Goal: Task Accomplishment & Management: Manage account settings

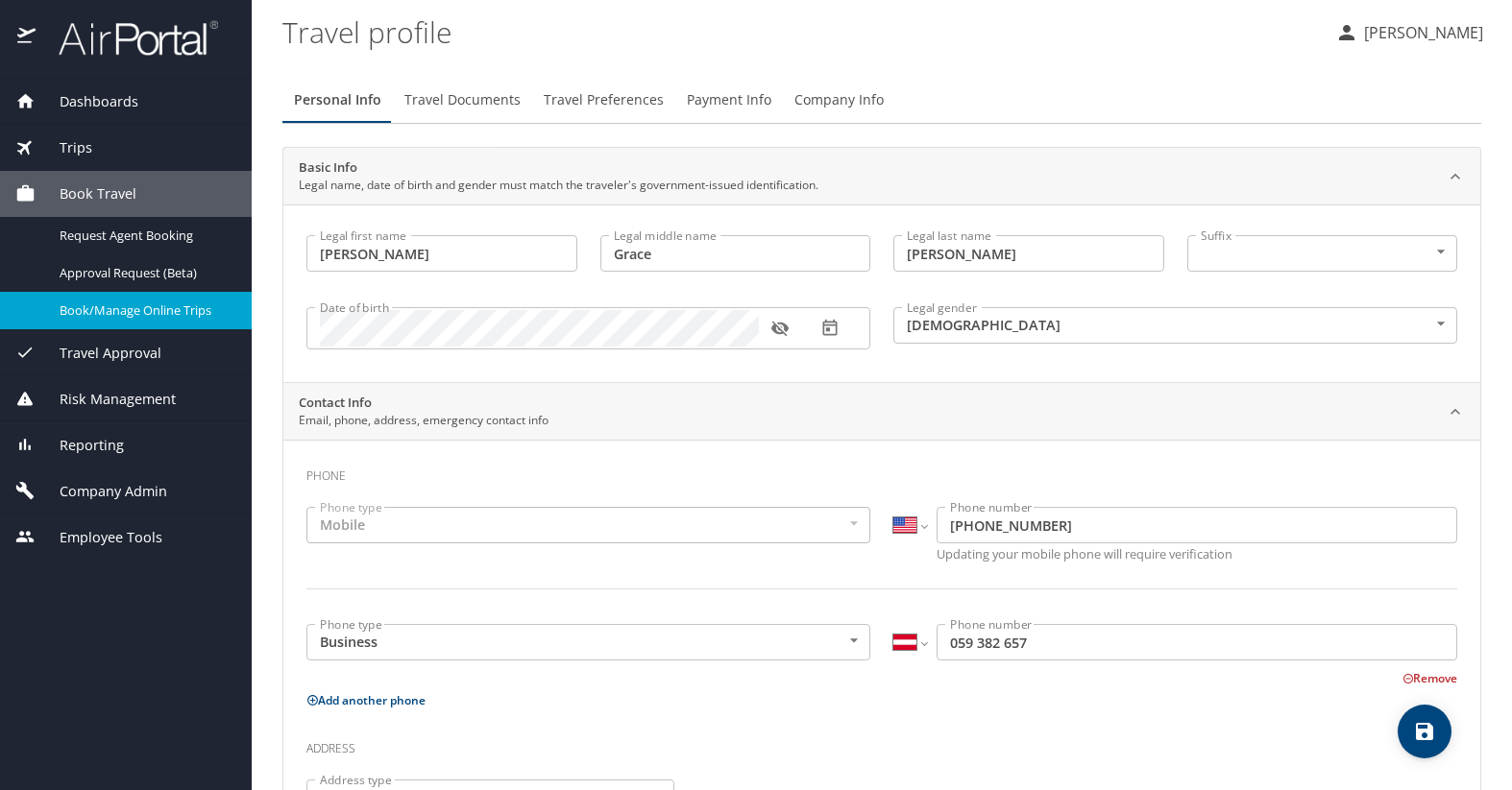
select select "US"
select select "AT"
select select "US"
drag, startPoint x: 566, startPoint y: 72, endPoint x: 793, endPoint y: 2, distance: 237.5
click at [574, 69] on div "Personal Info Travel Documents Travel Preferences Payment Info Company Info Bas…" at bounding box center [881, 706] width 1199 height 1288
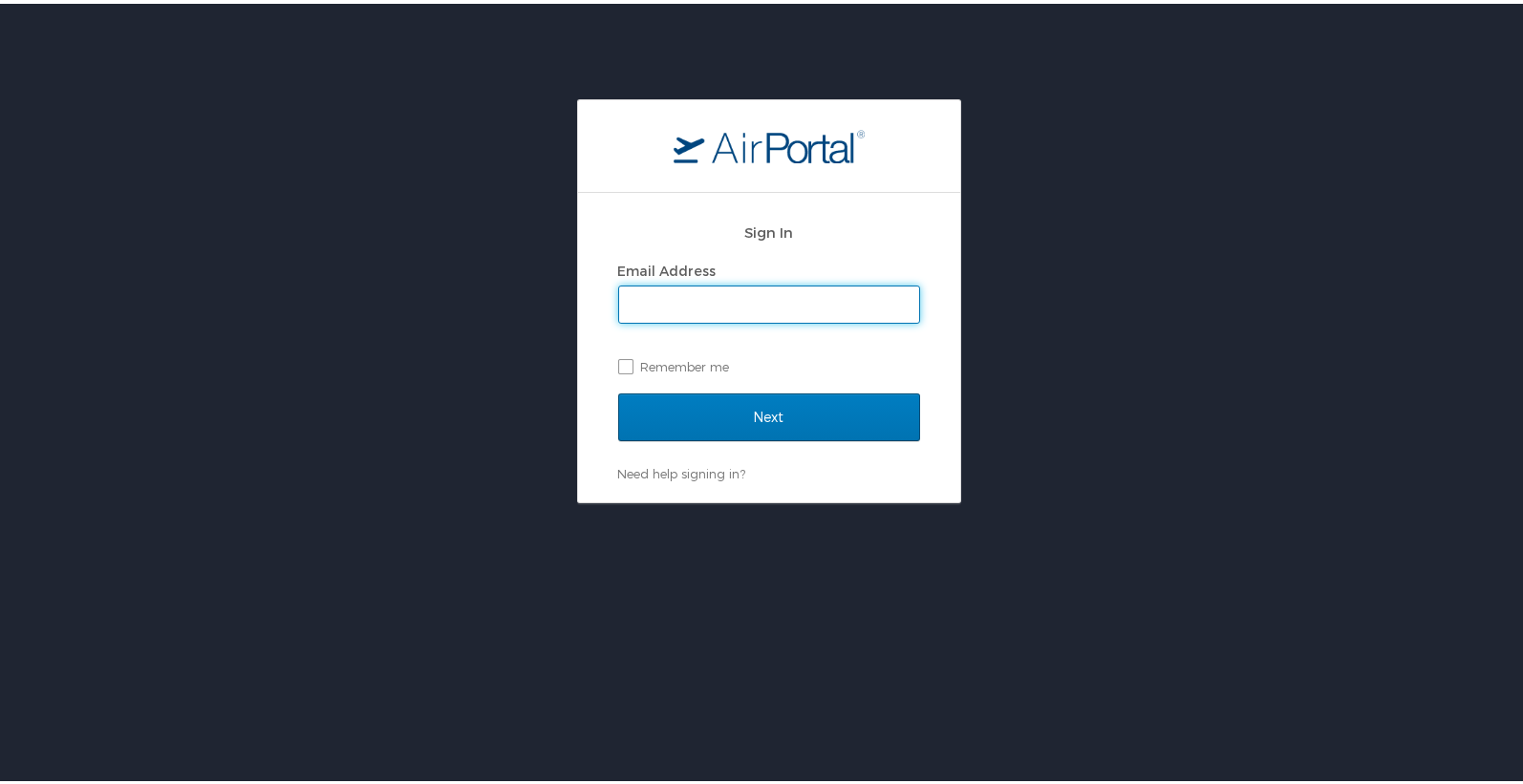
type input "ali.holum@usskiandsnowboard.org"
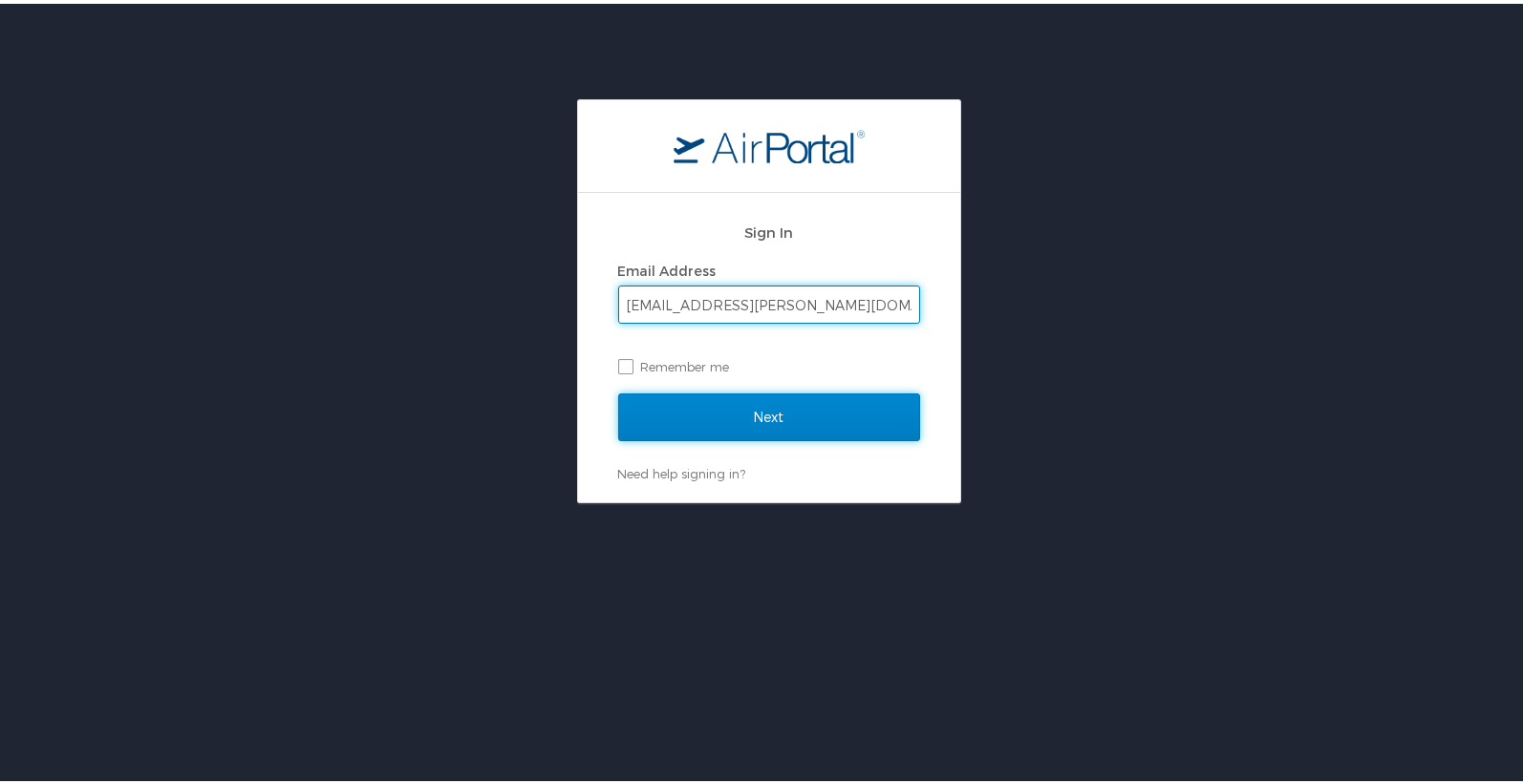
click at [772, 429] on input "Next" at bounding box center [770, 413] width 302 height 48
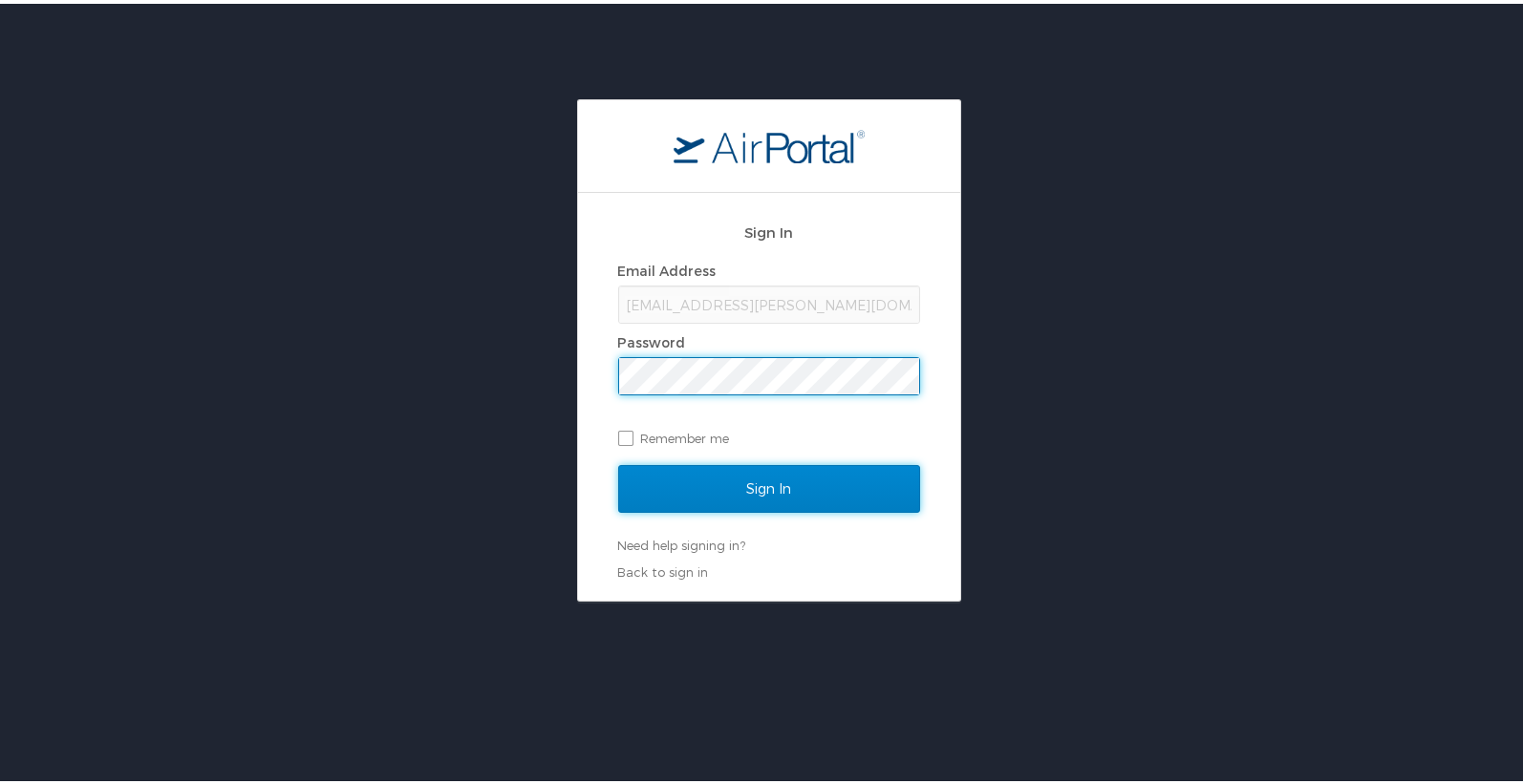
click at [836, 496] on input "Sign In" at bounding box center [770, 485] width 302 height 48
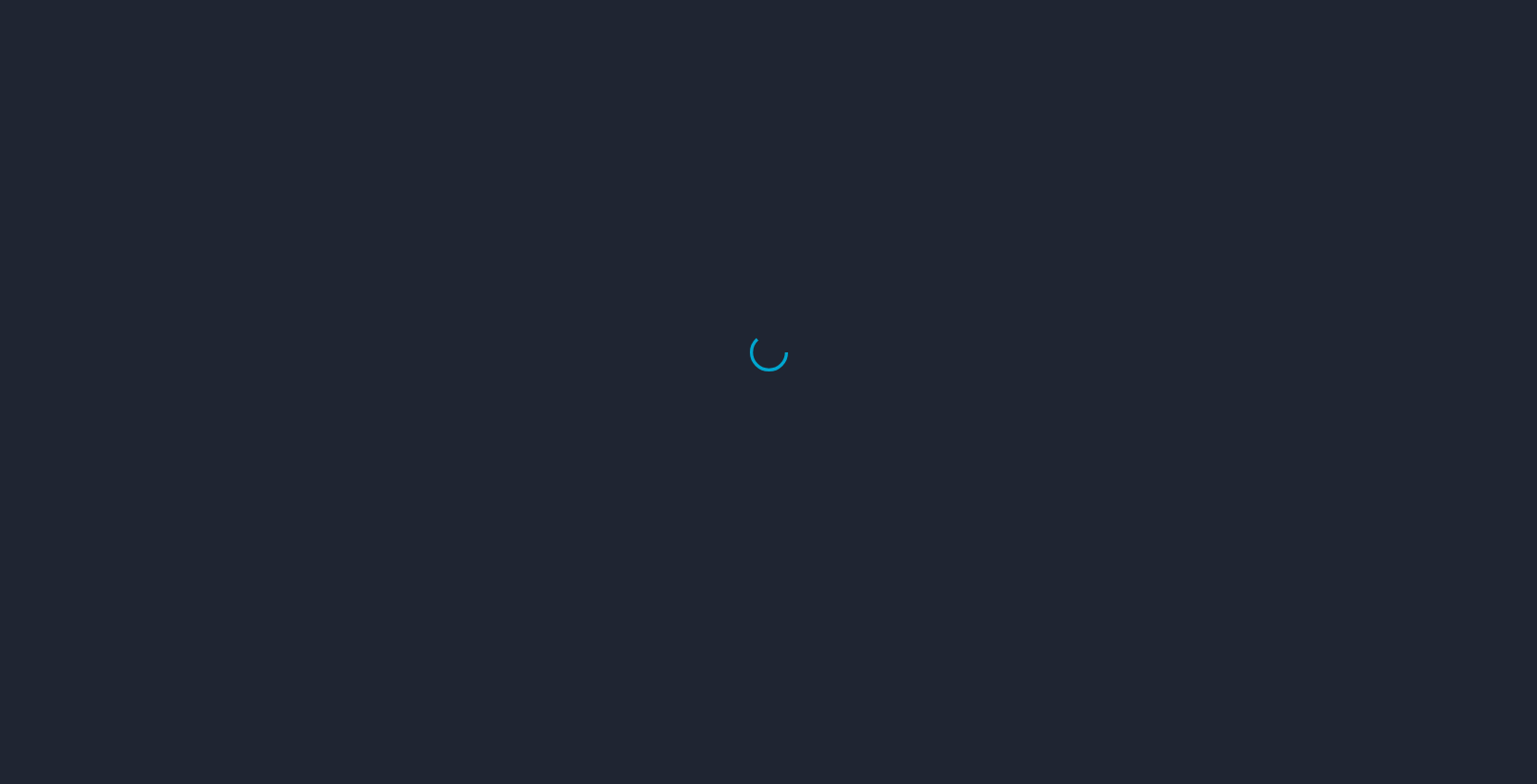
select select "US"
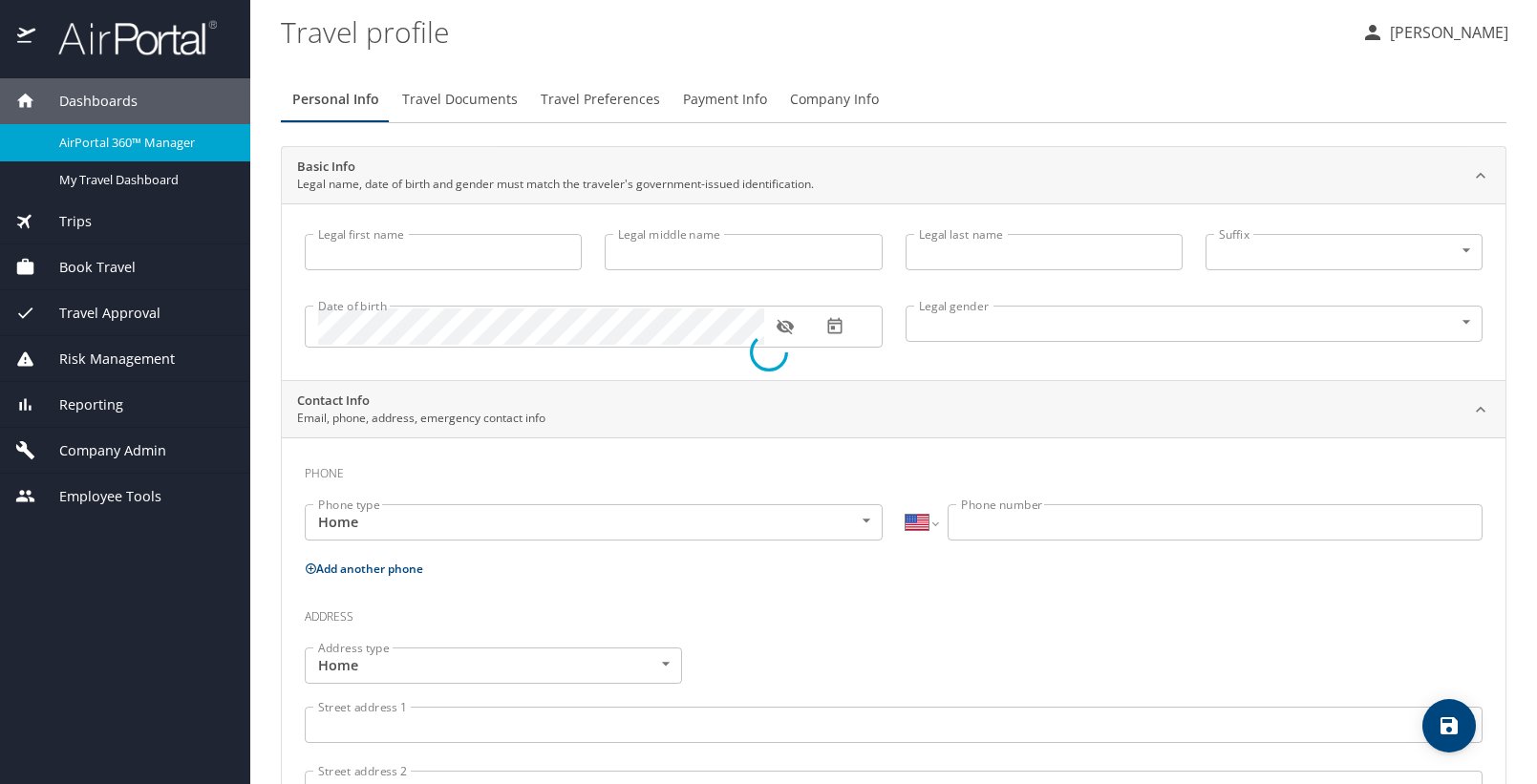
type input "[PERSON_NAME]"
type input "Grace"
type input "Holum"
type input "Female"
select select "US"
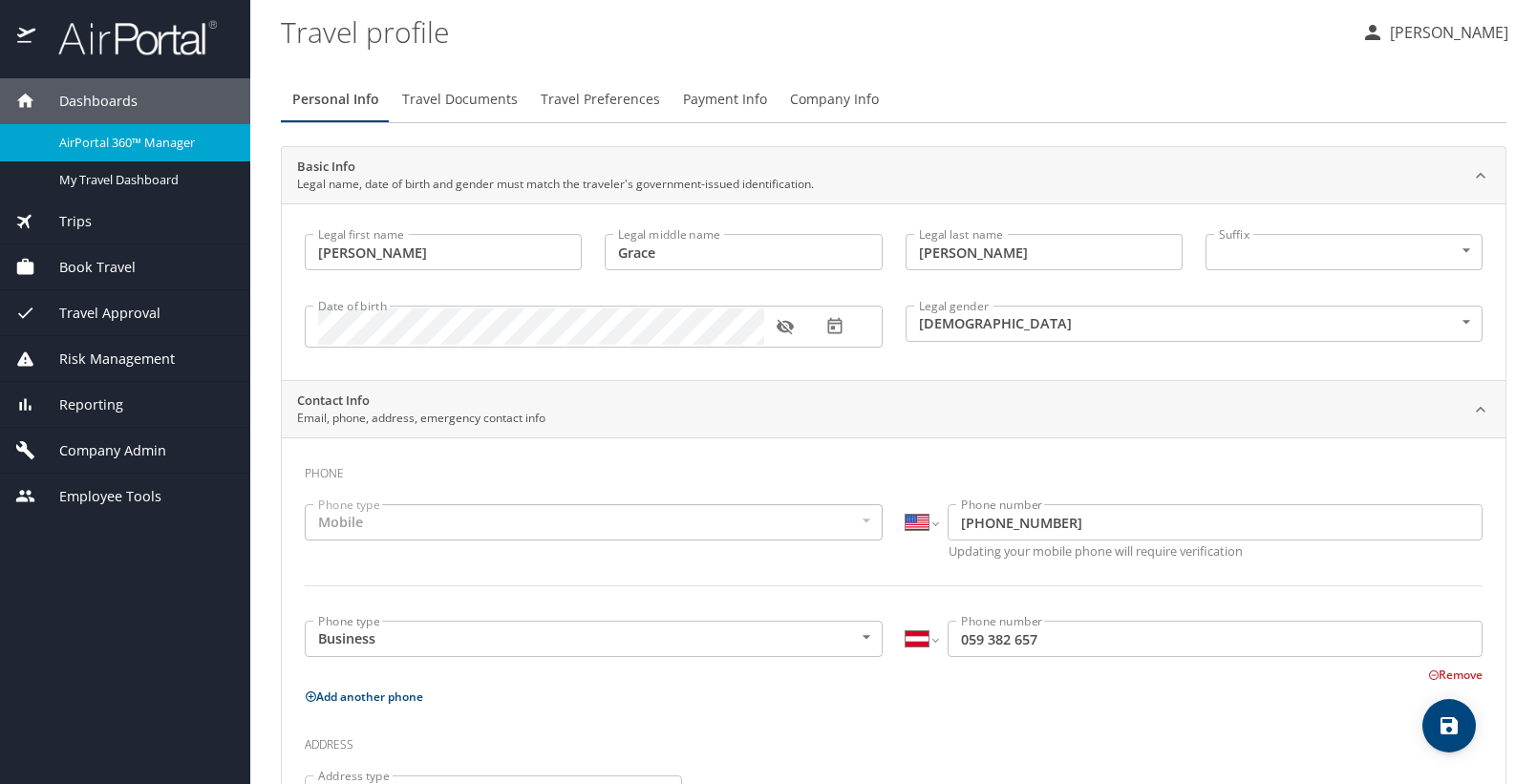
click at [97, 291] on div "Travel Approval" at bounding box center [125, 313] width 250 height 46
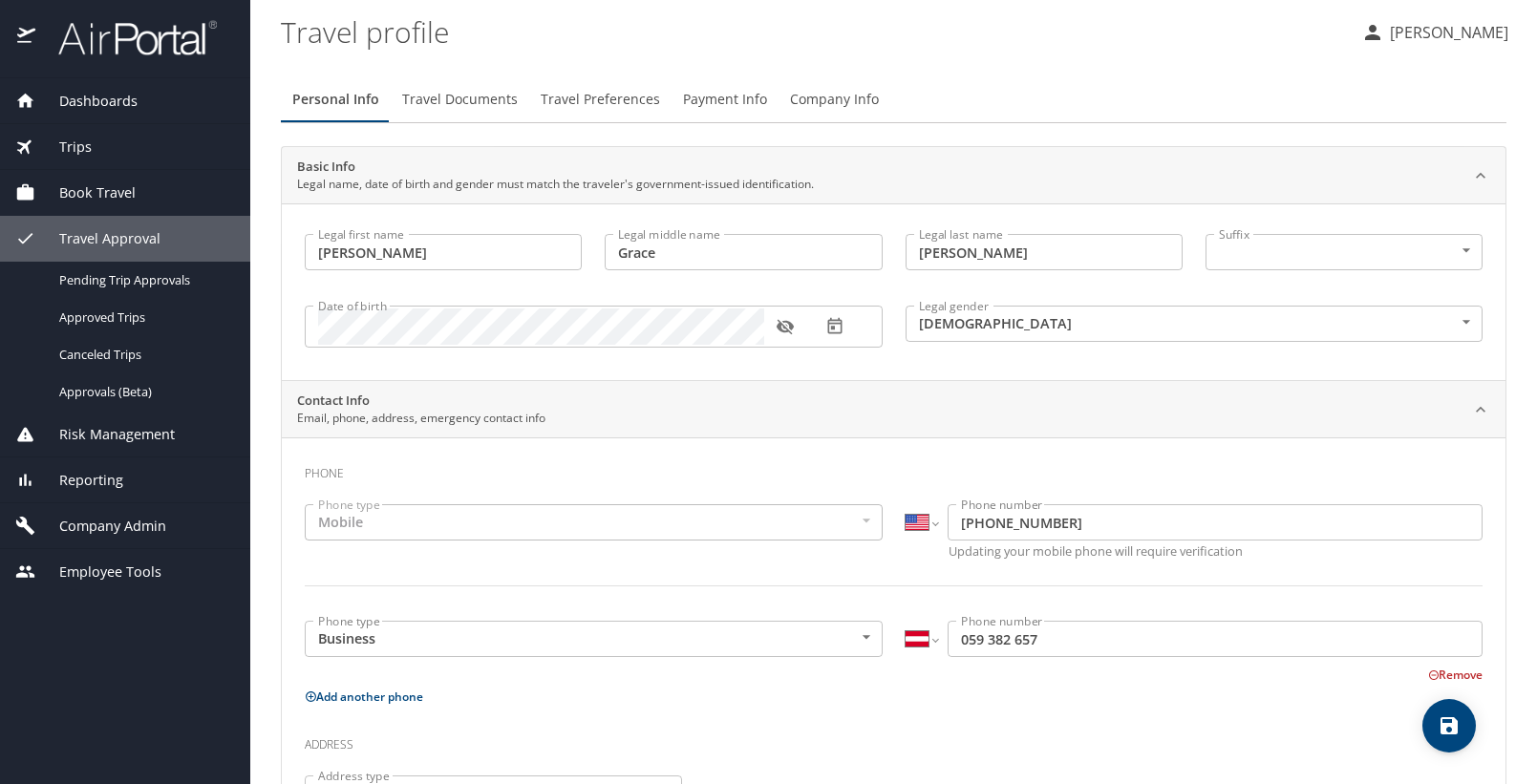
click at [124, 207] on div "Book Travel" at bounding box center [125, 193] width 250 height 46
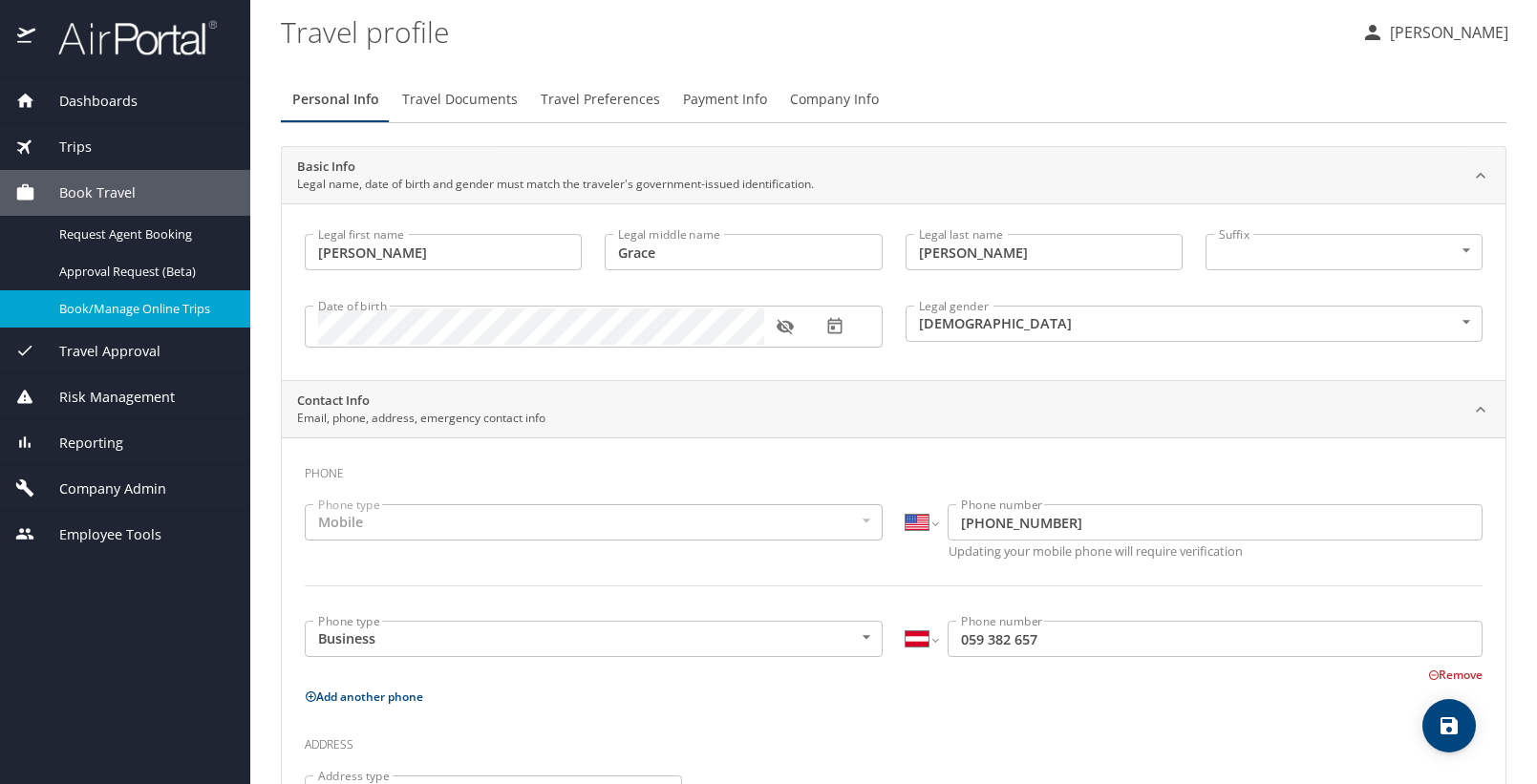
click at [143, 315] on span "Book/Manage Online Trips" at bounding box center [143, 309] width 169 height 19
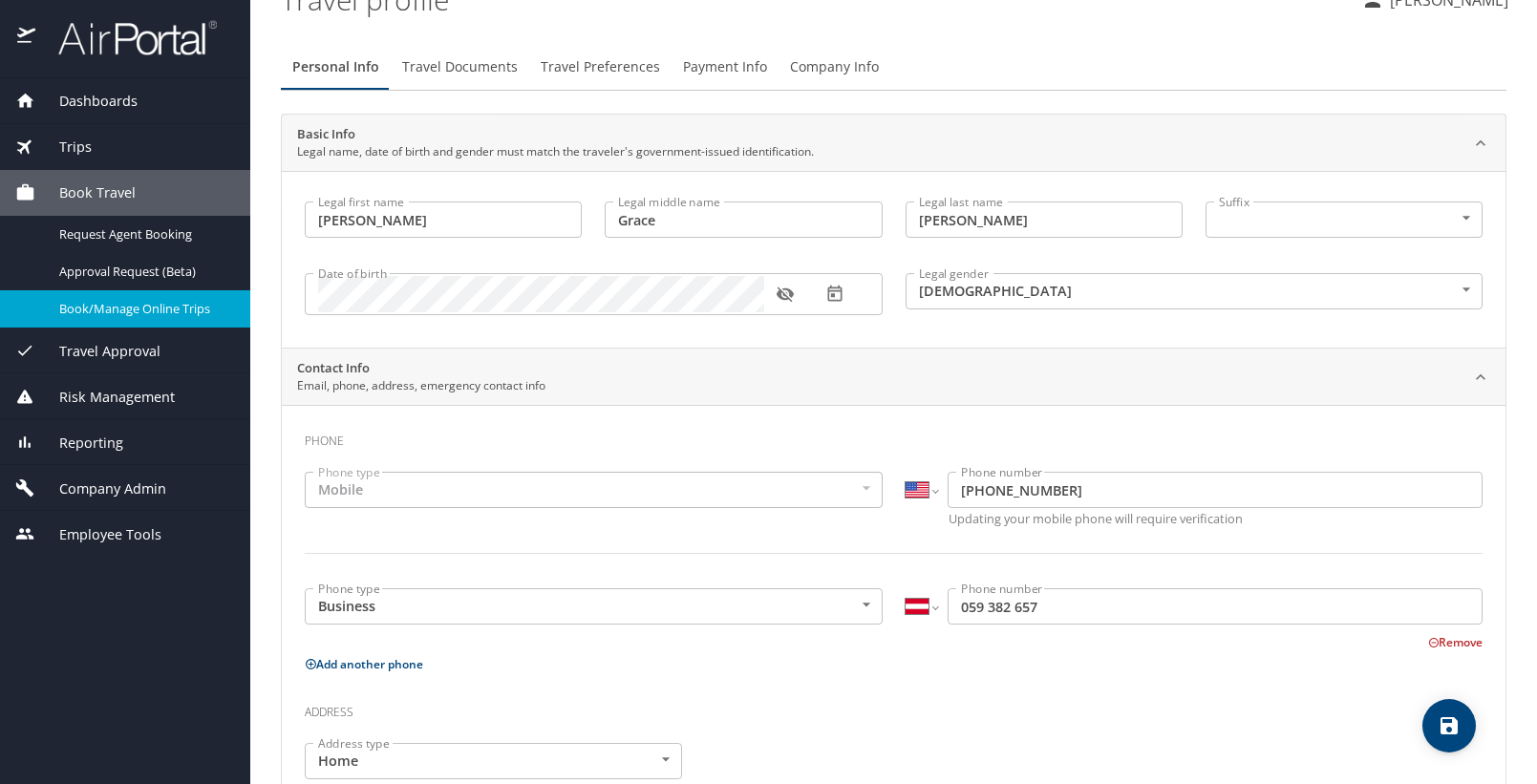
scroll to position [112, 0]
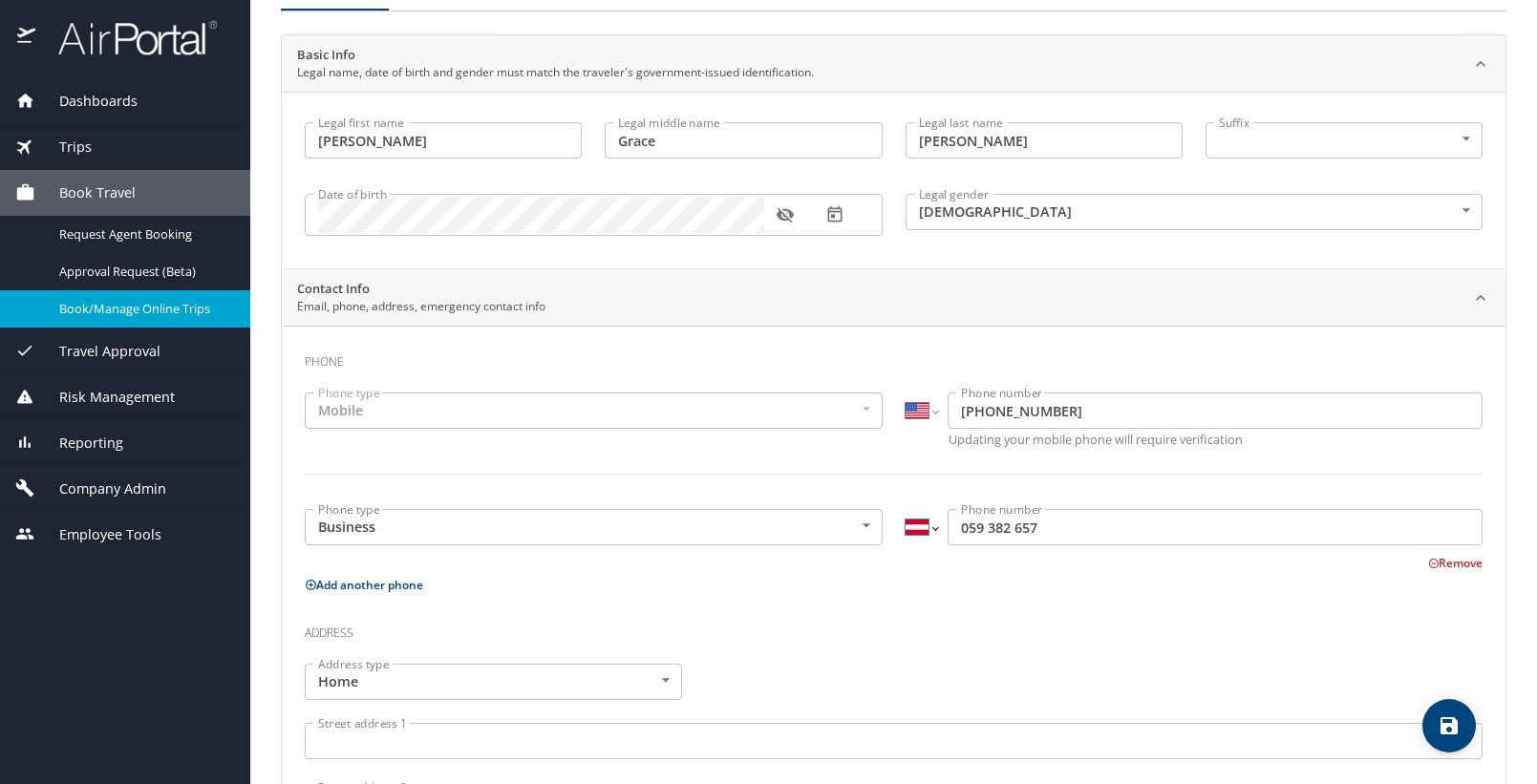
click at [917, 520] on select "International Afghanistan Åland Islands Albania Algeria American Samoa Andorra …" at bounding box center [921, 527] width 32 height 36
select select "US"
click at [906, 509] on select "International Afghanistan Åland Islands Albania Algeria American Samoa Andorra …" at bounding box center [921, 527] width 32 height 36
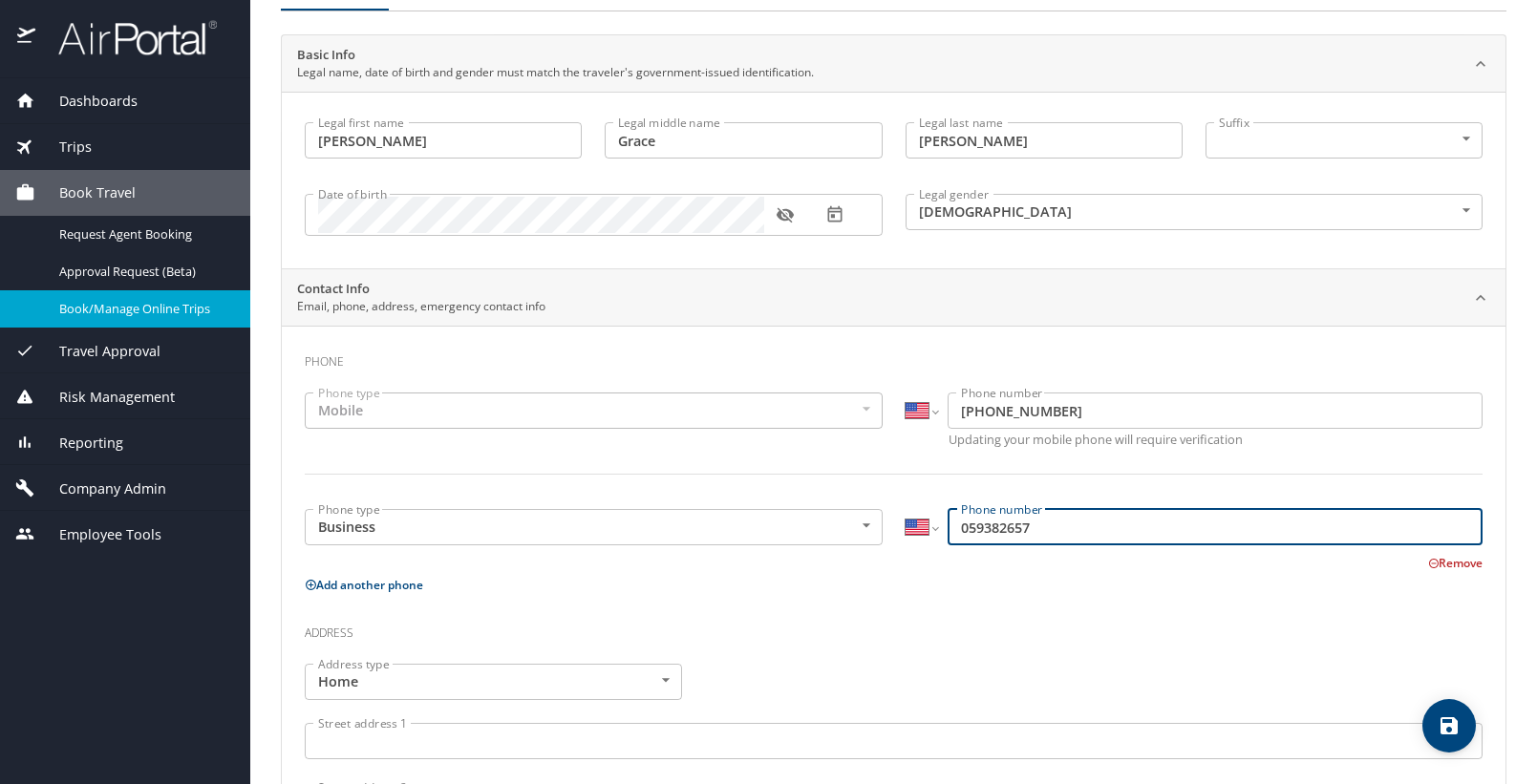
drag, startPoint x: 1062, startPoint y: 524, endPoint x: 939, endPoint y: 528, distance: 123.1
click at [939, 528] on div "International Afghanistan Åland Islands Albania Algeria American Samoa Andorra …" at bounding box center [1194, 527] width 578 height 36
type input "(435) 938-2657"
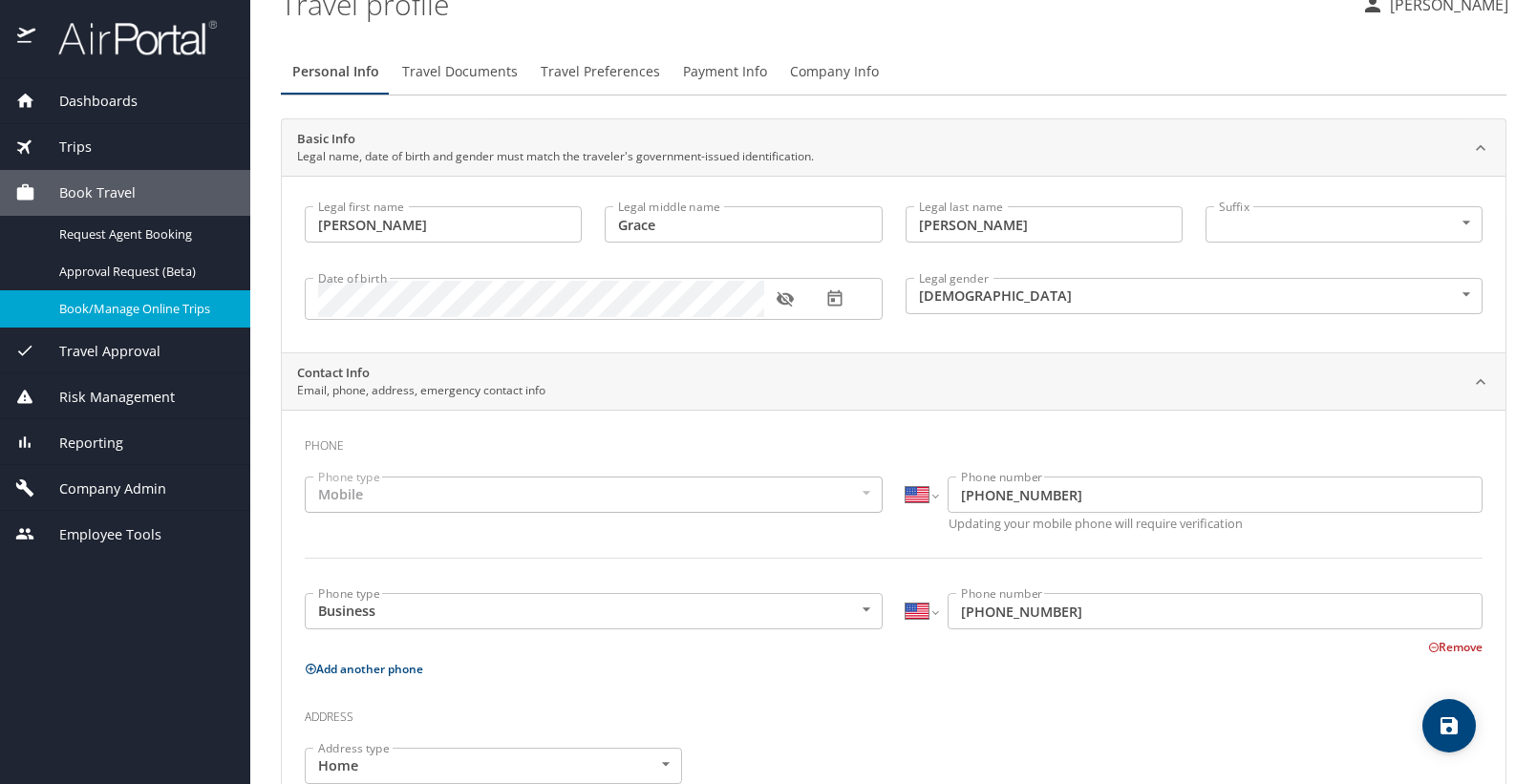
scroll to position [0, 0]
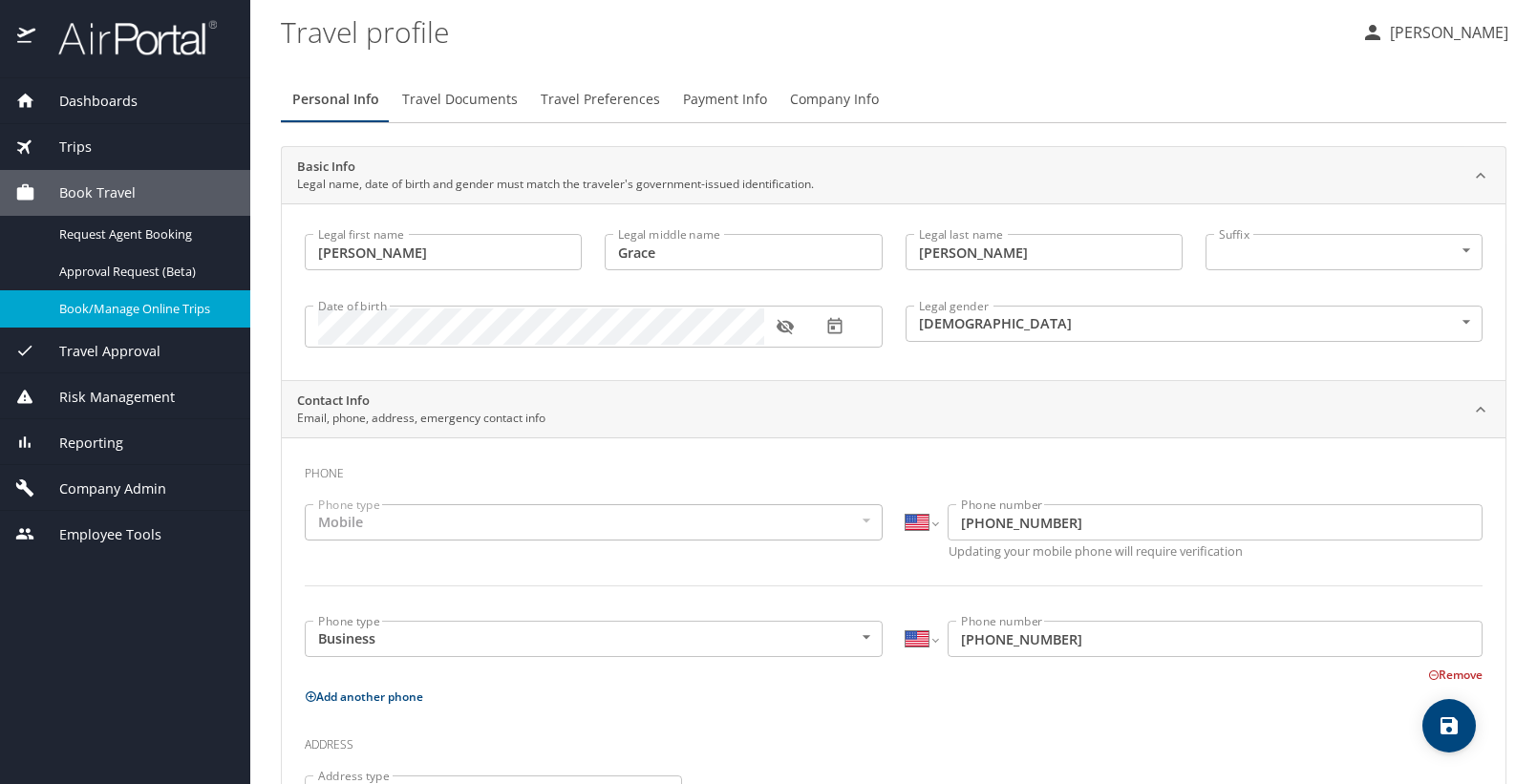
click at [548, 118] on button "Travel Preferences" at bounding box center [600, 98] width 142 height 46
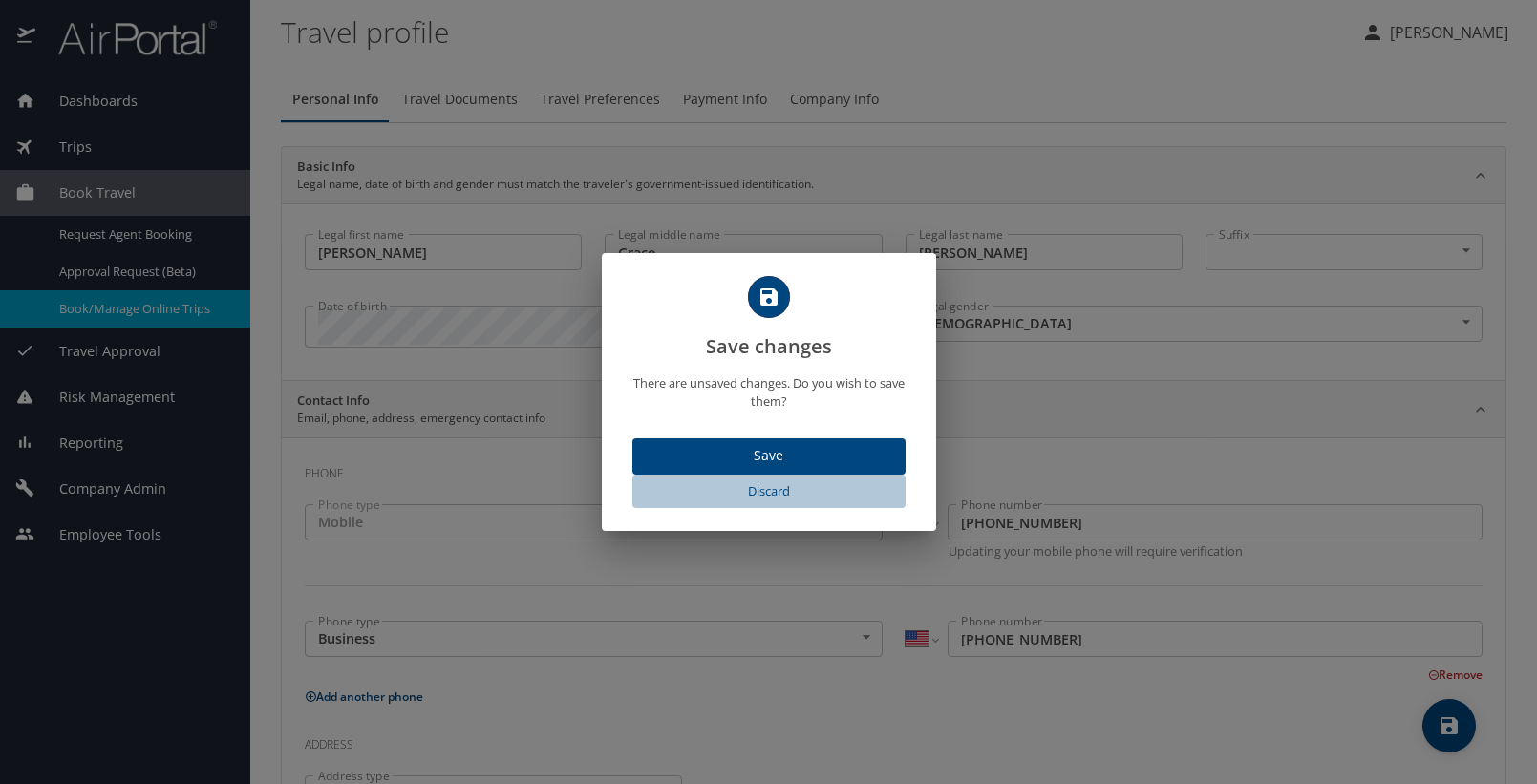
click at [804, 476] on button "Discard" at bounding box center [768, 491] width 274 height 33
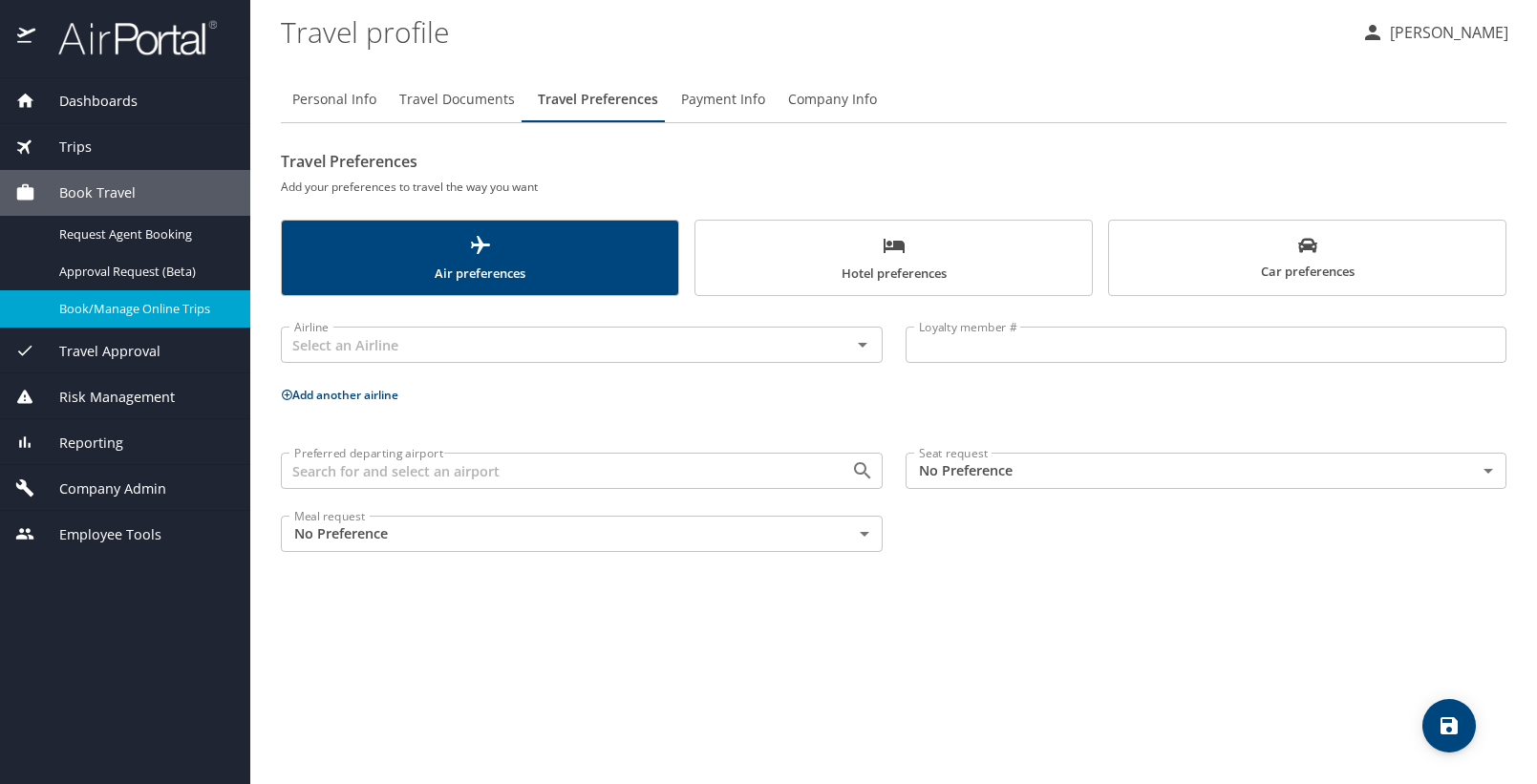
click at [1007, 461] on body "Dashboards AirPortal 360™ Manager My Travel Dashboard Trips Airtinerary® Lookup…" at bounding box center [768, 392] width 1537 height 784
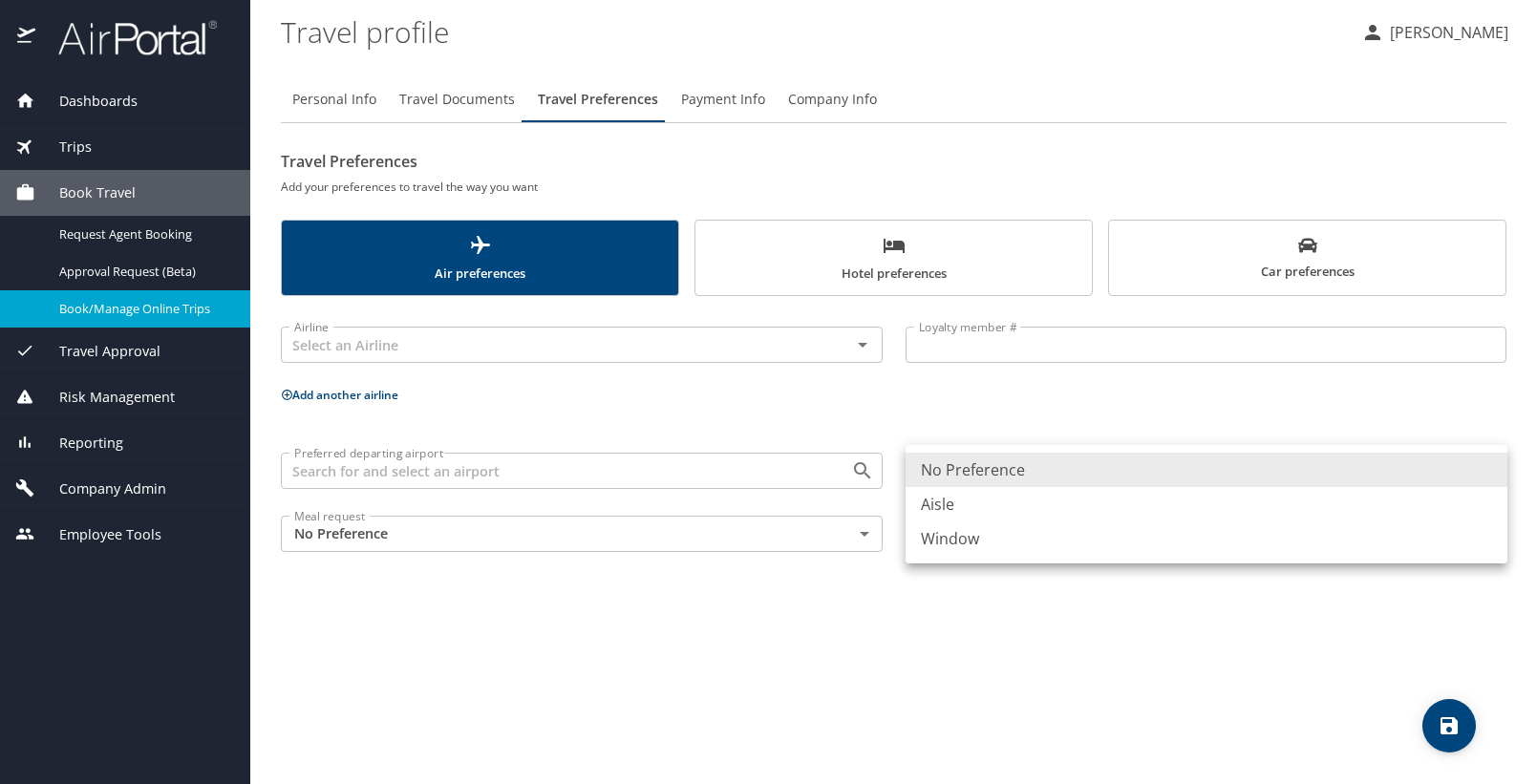
click at [1008, 497] on li "Aisle" at bounding box center [1207, 504] width 602 height 34
type input "Aisle"
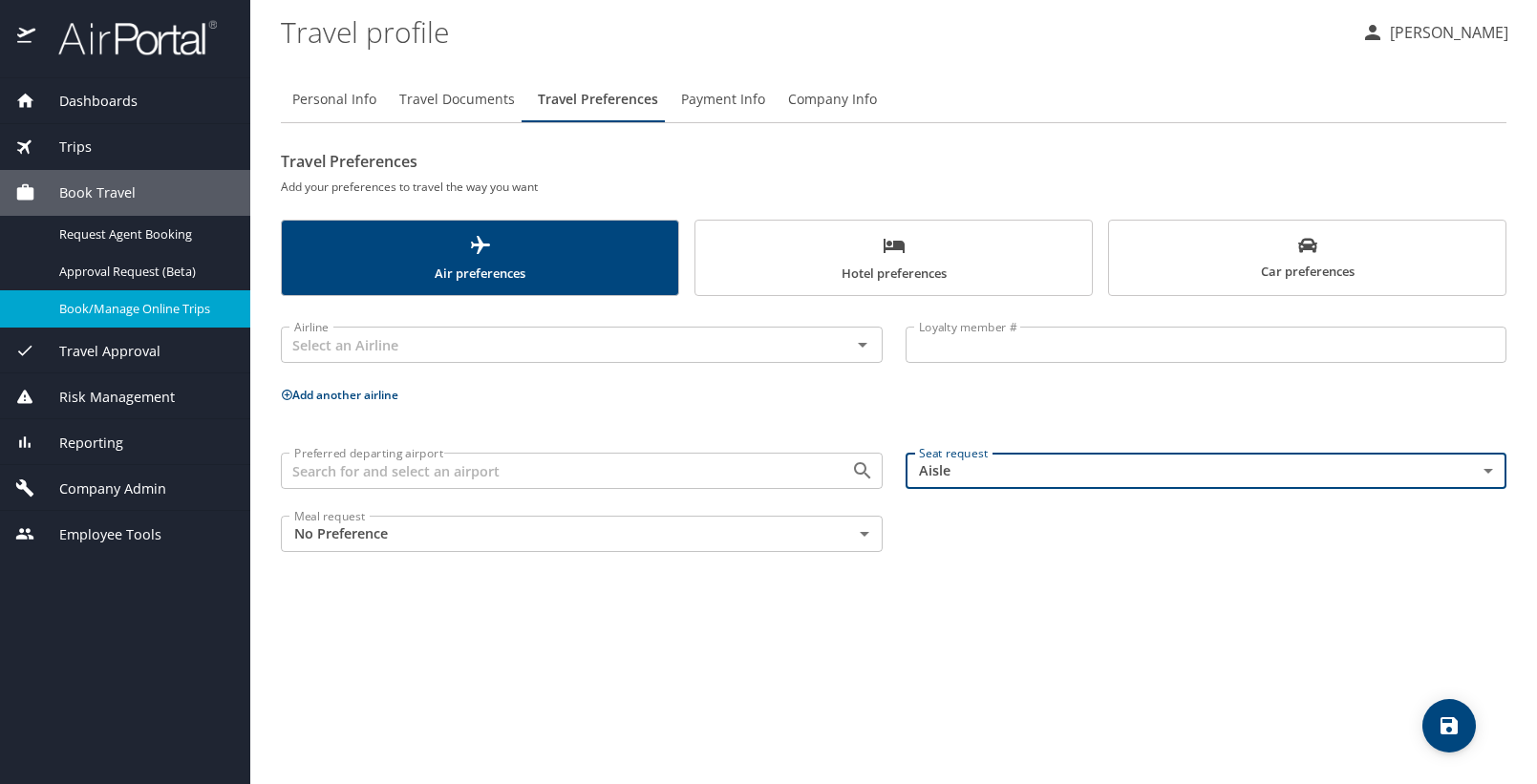
click at [1014, 552] on div "Preferred departing airport Preferred departing airport Seat request Aisle Aisl…" at bounding box center [894, 503] width 1249 height 123
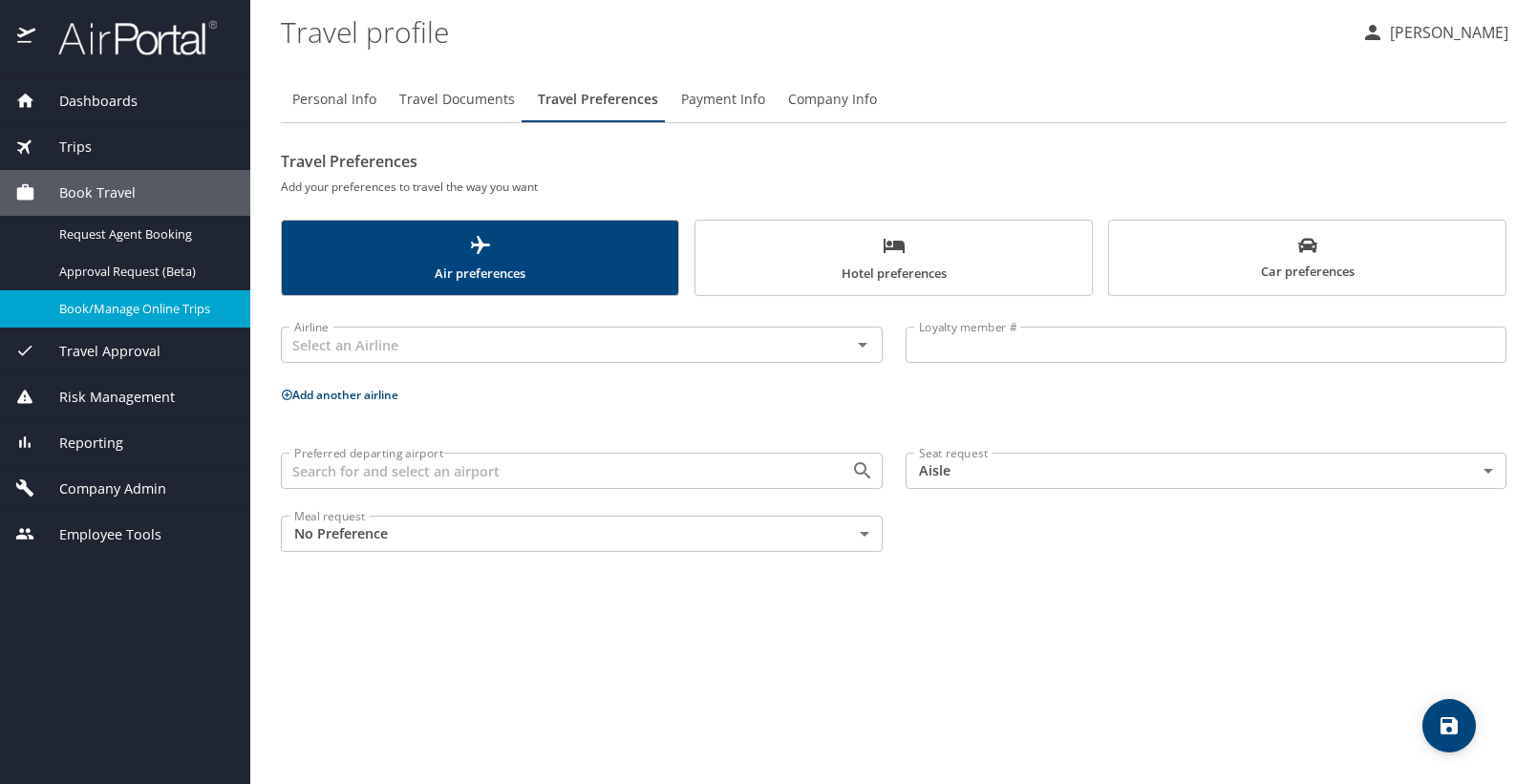
click at [798, 545] on body "Dashboards AirPortal 360™ Manager My Travel Dashboard Trips Airtinerary® Lookup…" at bounding box center [768, 392] width 1537 height 784
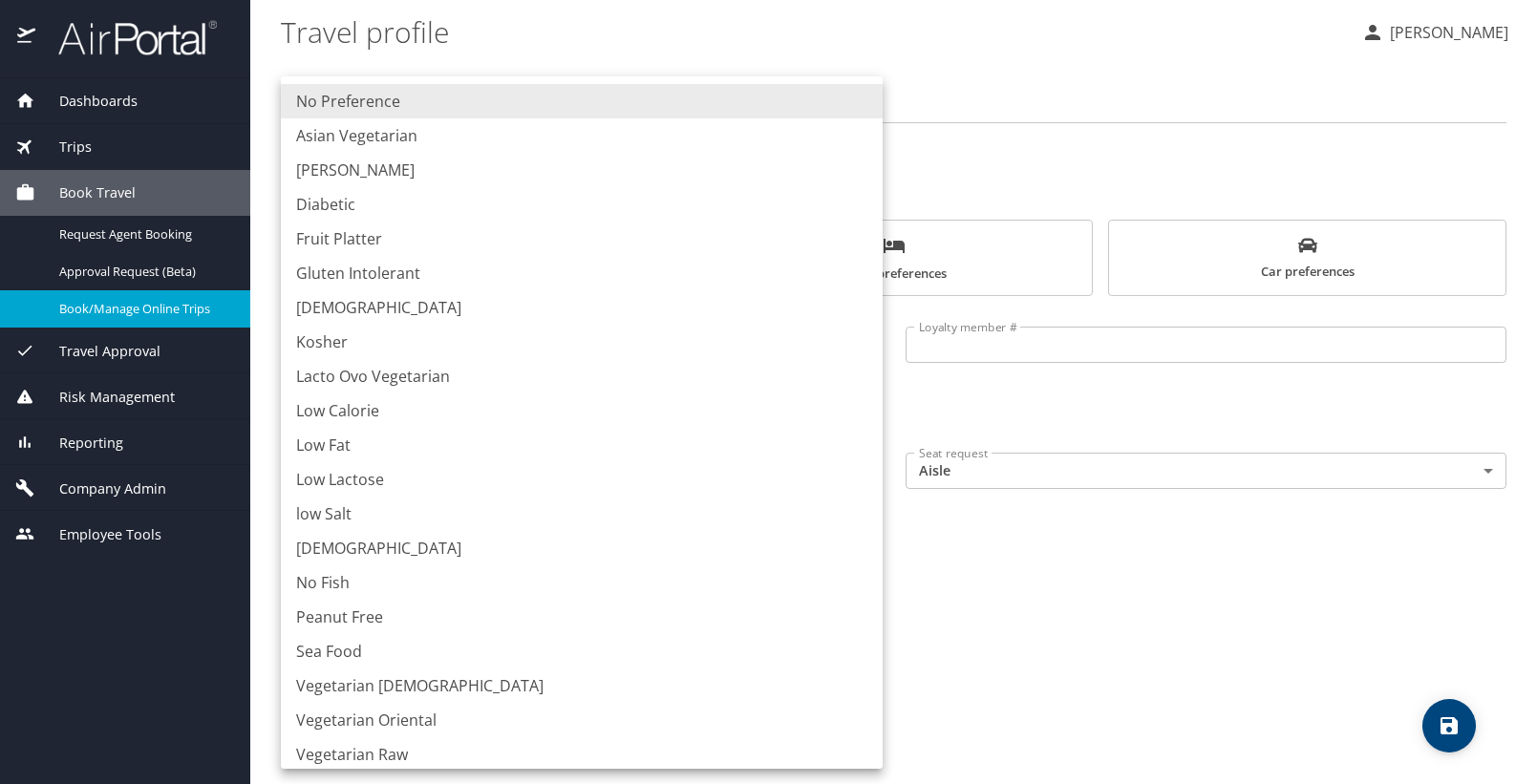
click at [1036, 561] on div at bounding box center [768, 392] width 1537 height 784
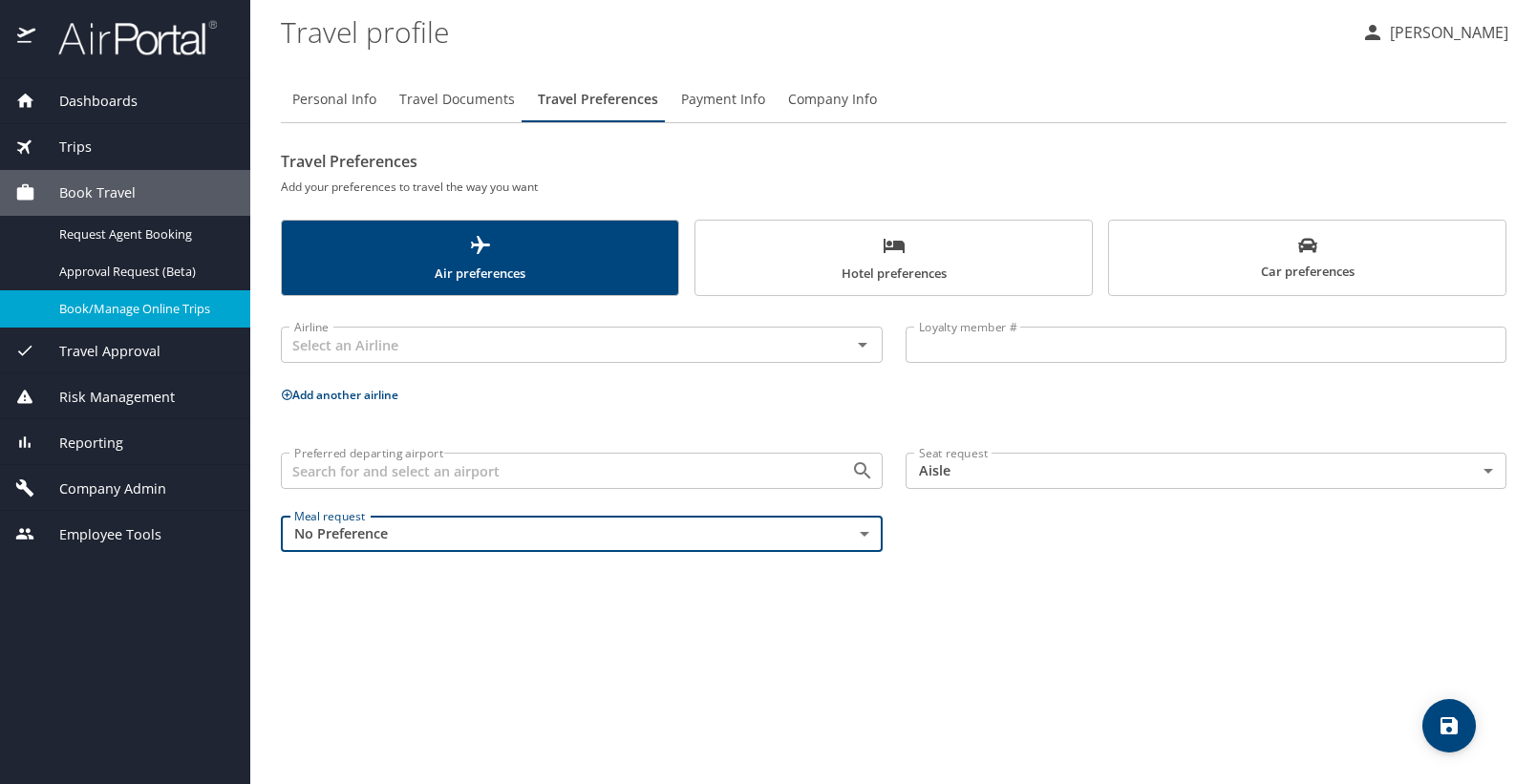
click at [125, 131] on div "Trips" at bounding box center [125, 147] width 250 height 46
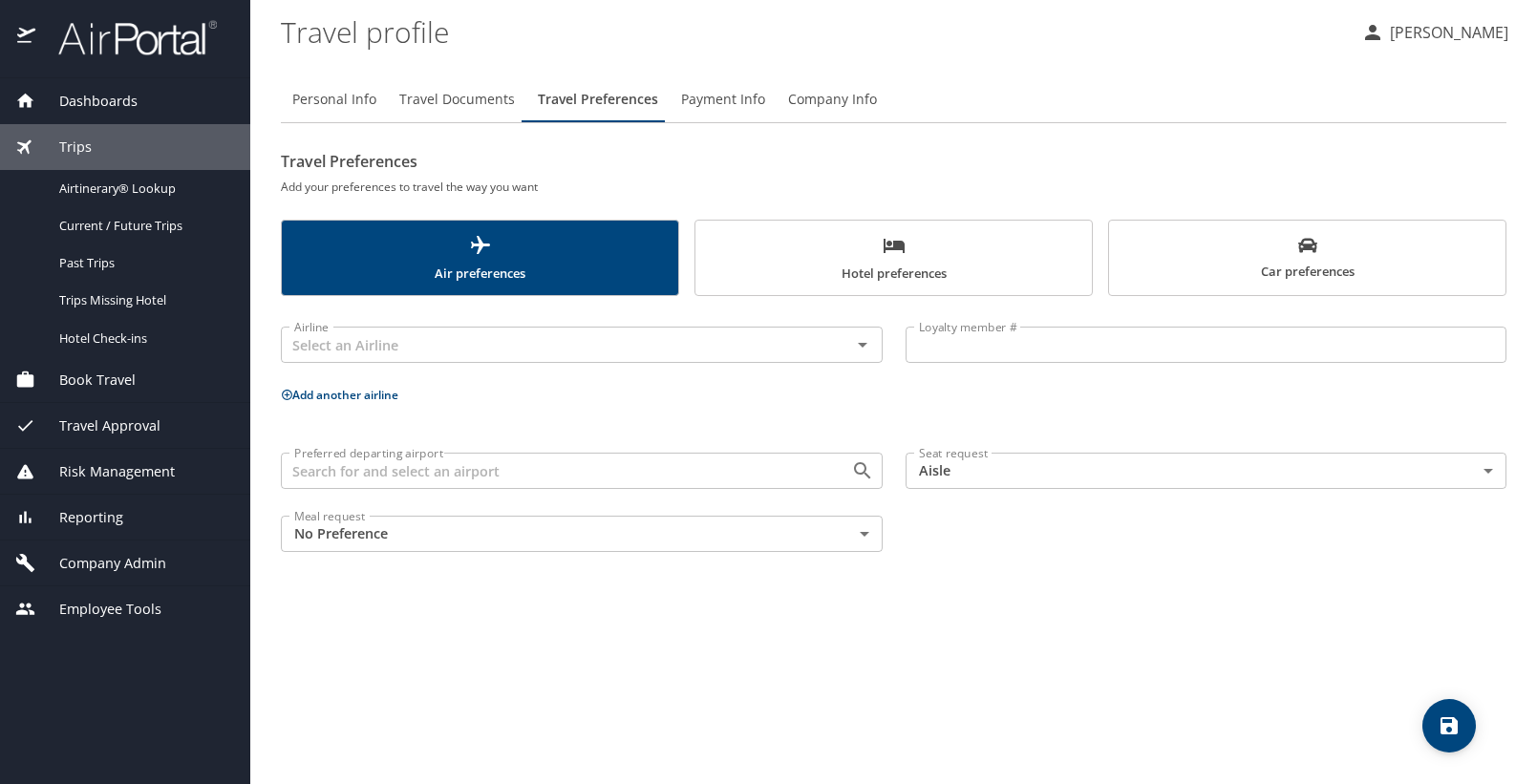
click at [130, 103] on span "Dashboards" at bounding box center [86, 101] width 102 height 21
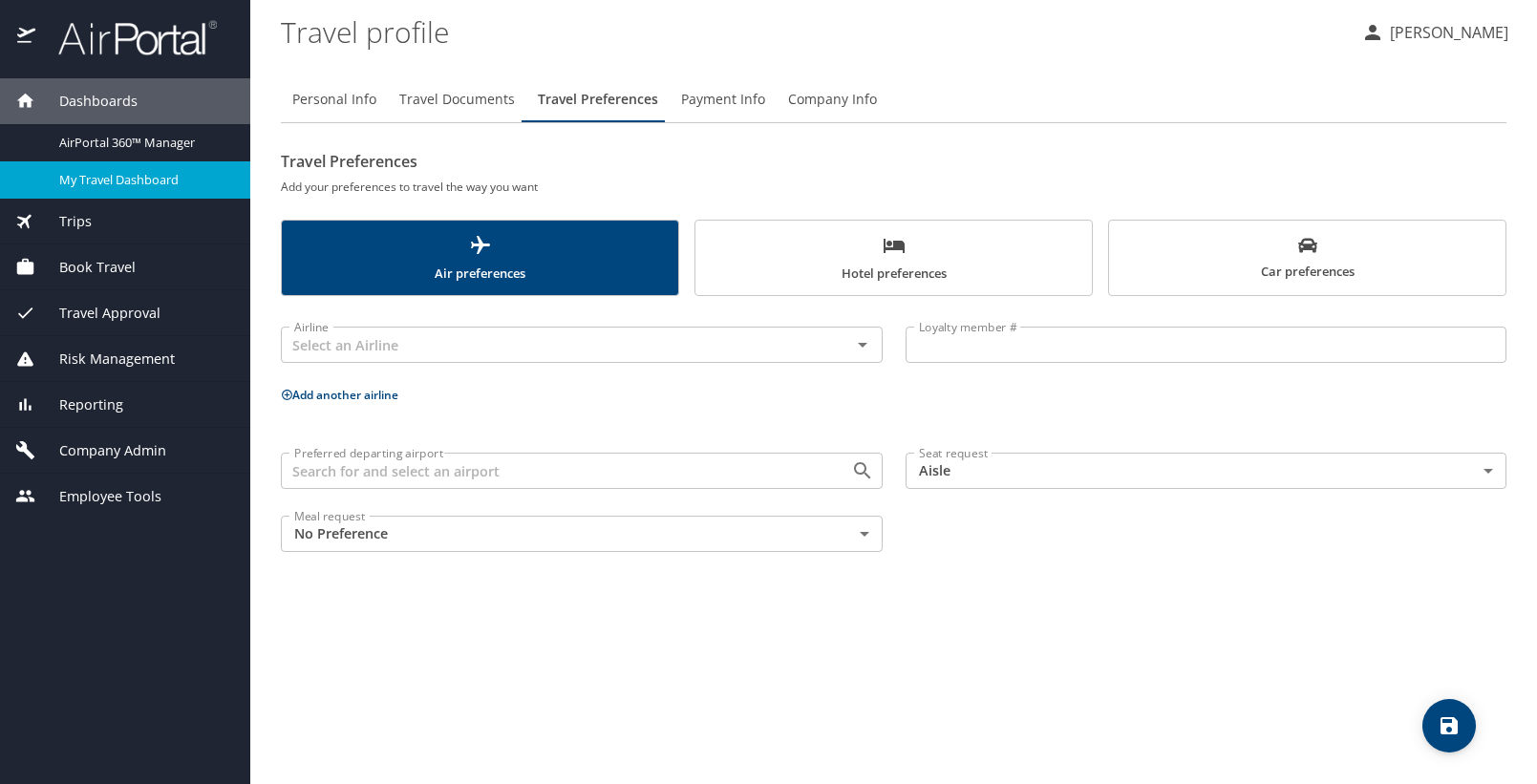
click at [154, 173] on span "My Travel Dashboard" at bounding box center [143, 180] width 169 height 19
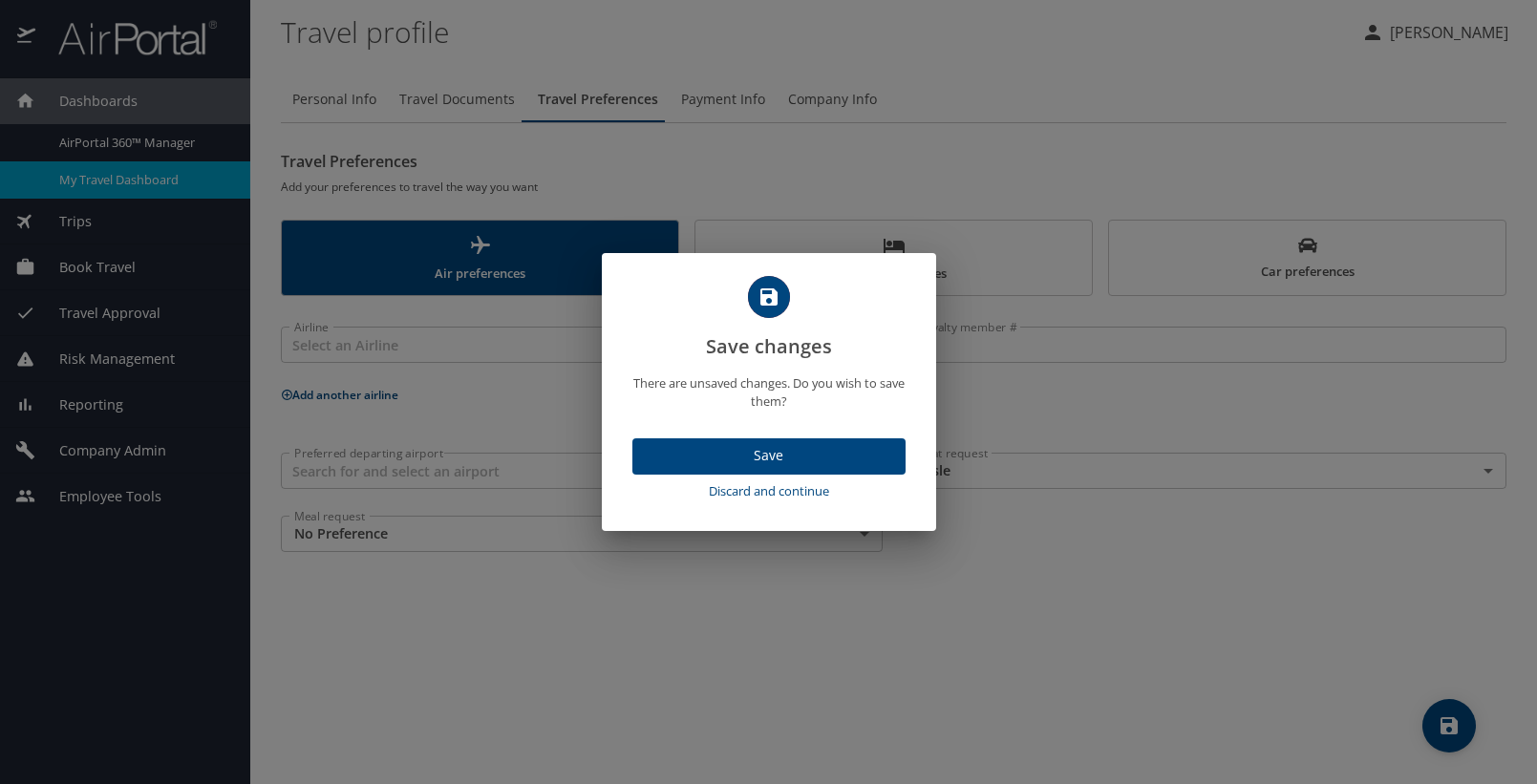
click at [875, 450] on span "Save" at bounding box center [768, 456] width 243 height 24
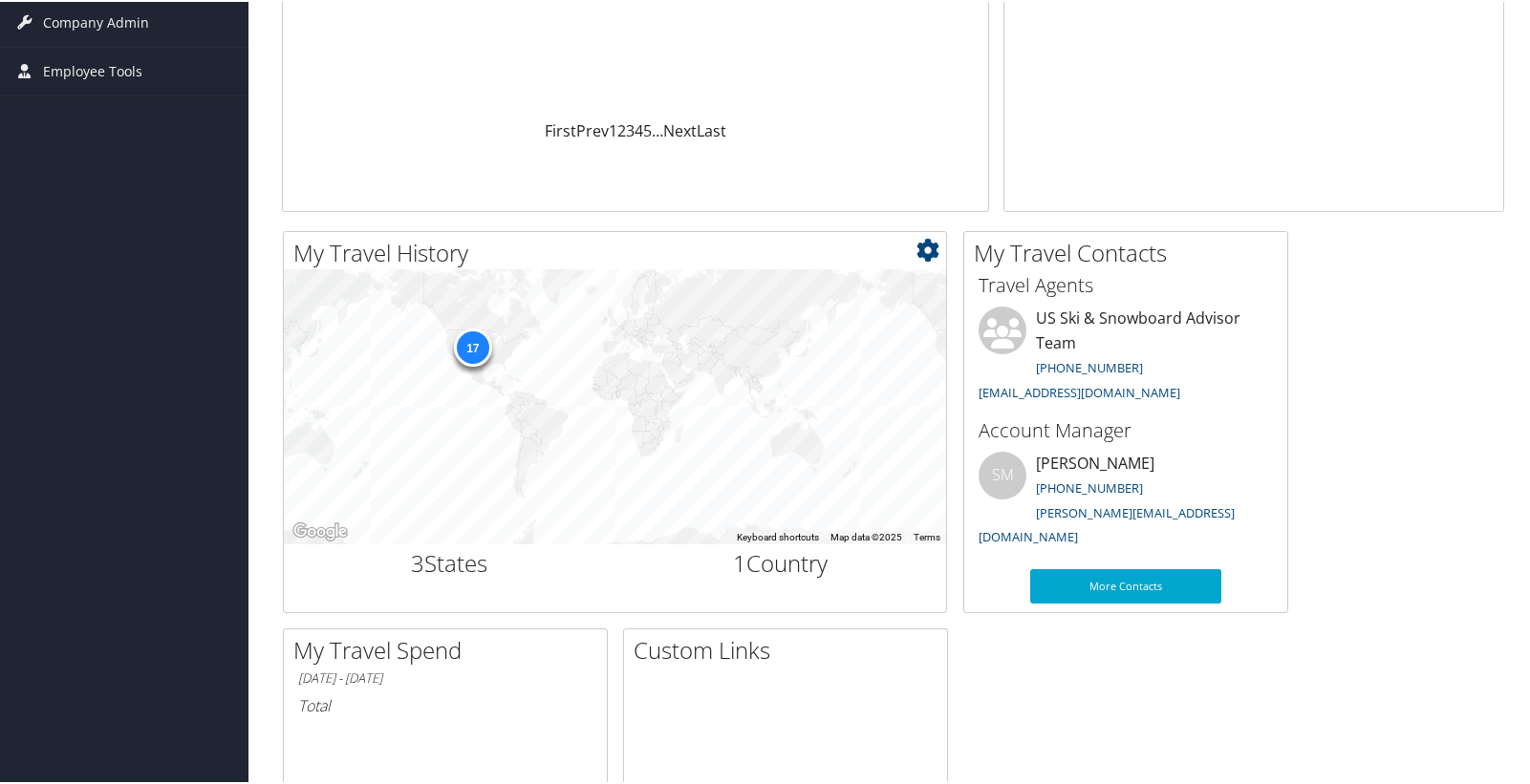
scroll to position [585, 0]
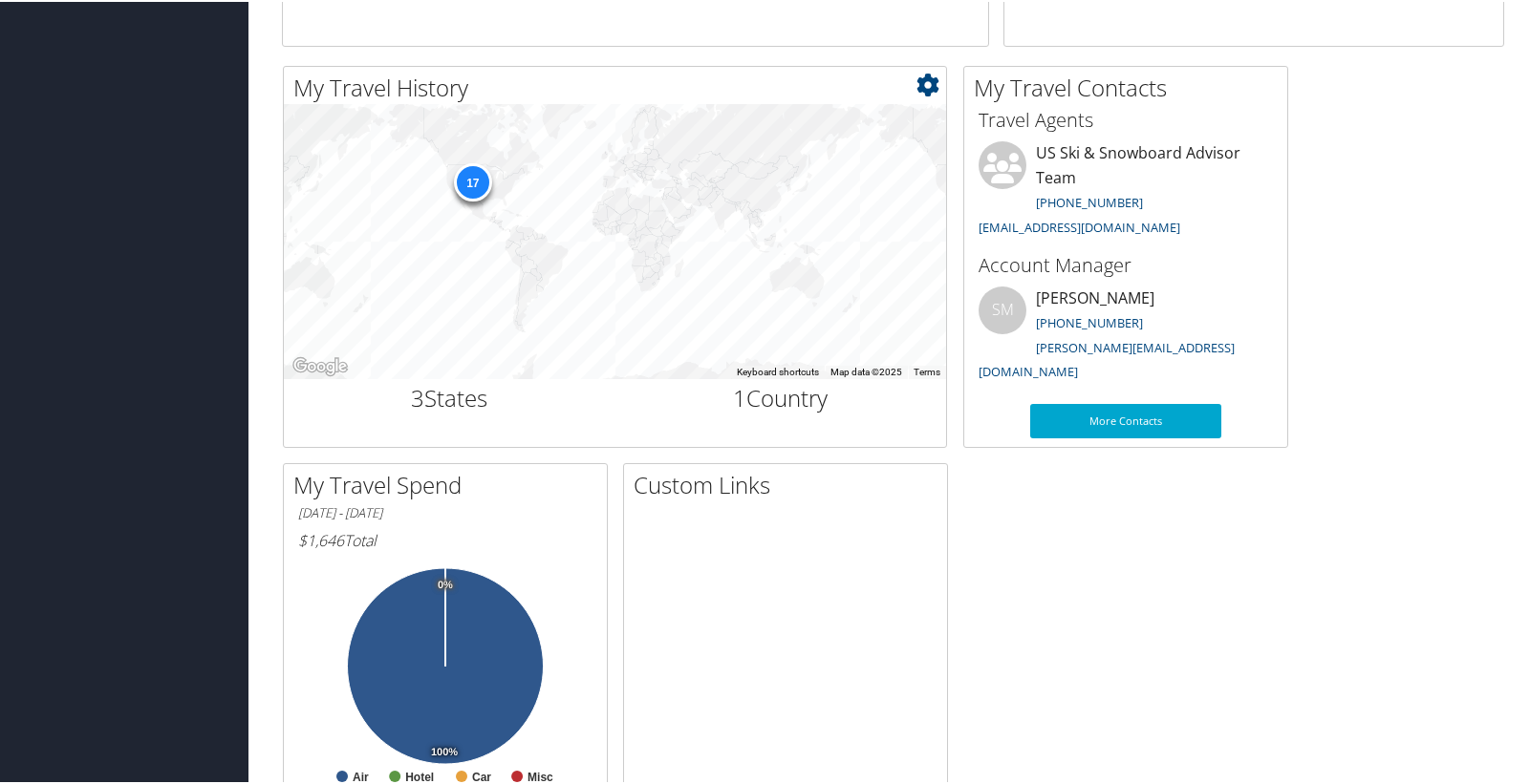
click at [479, 181] on div "17" at bounding box center [472, 180] width 38 height 38
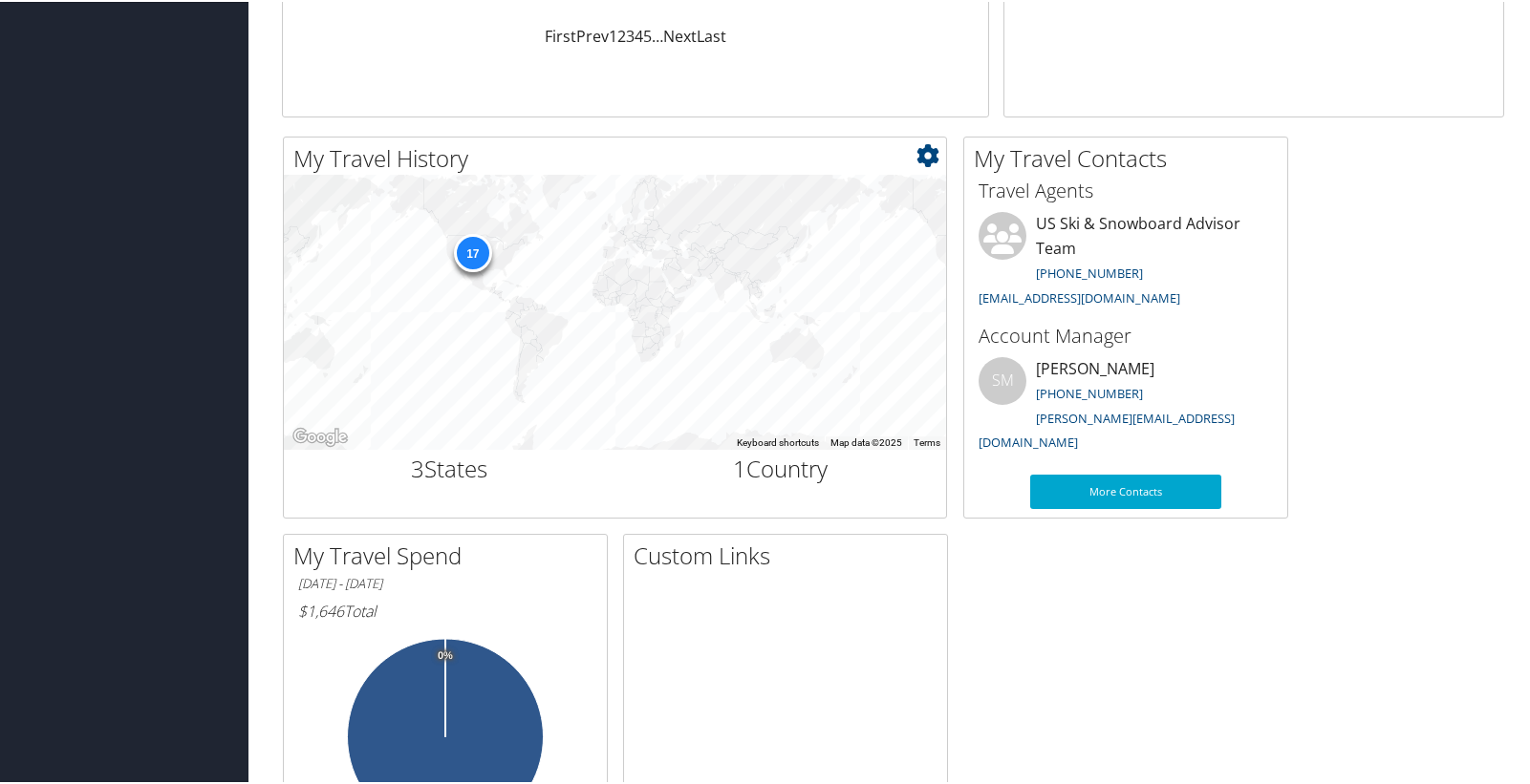
scroll to position [409, 0]
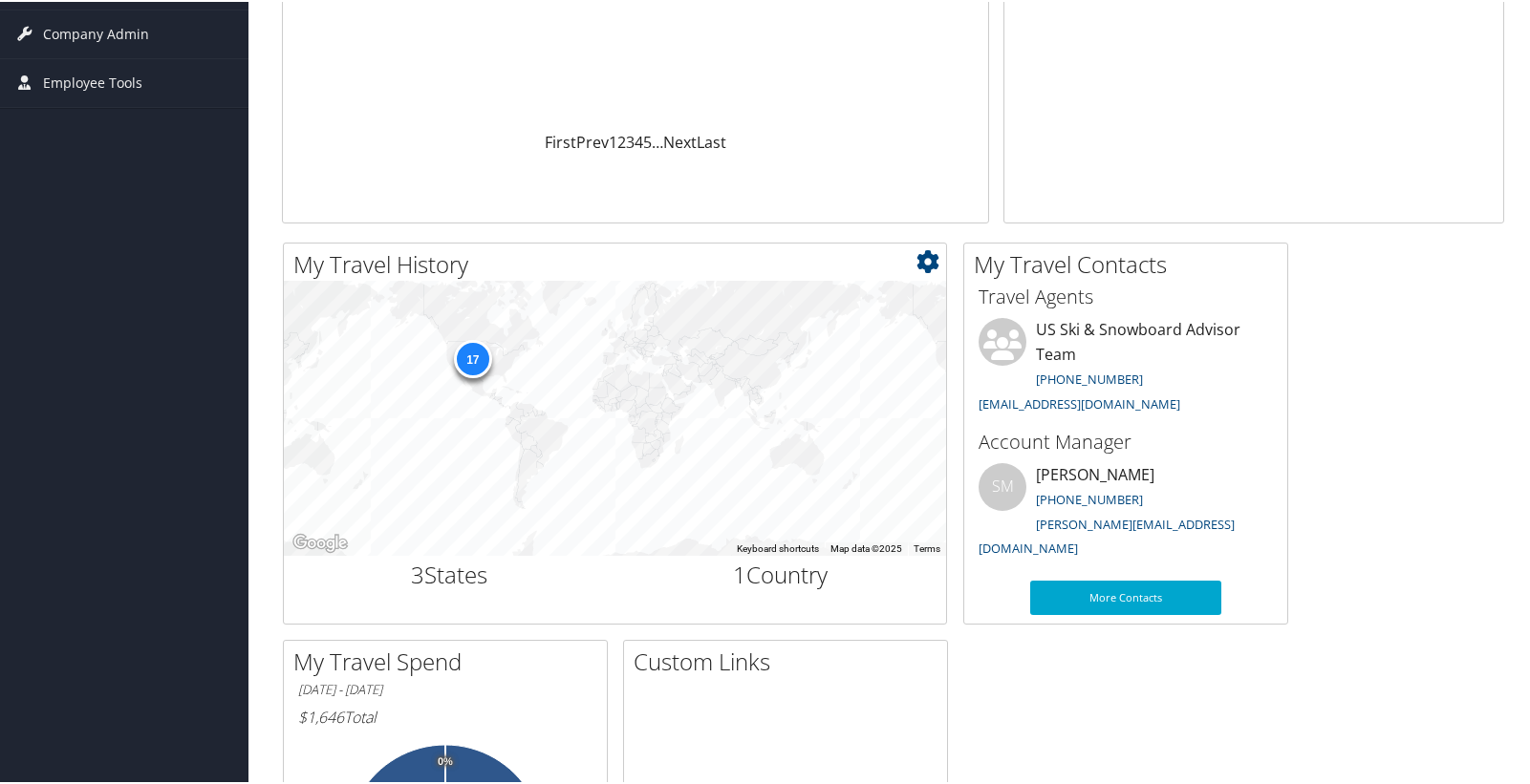
click at [474, 372] on div "17" at bounding box center [472, 356] width 38 height 38
